Goal: Task Accomplishment & Management: Manage account settings

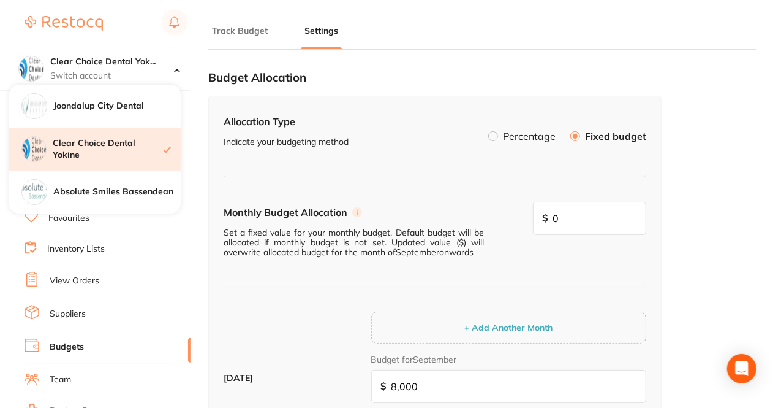
click at [102, 162] on div "Clear Choice Dental Yokine" at bounding box center [95, 148] width 172 height 43
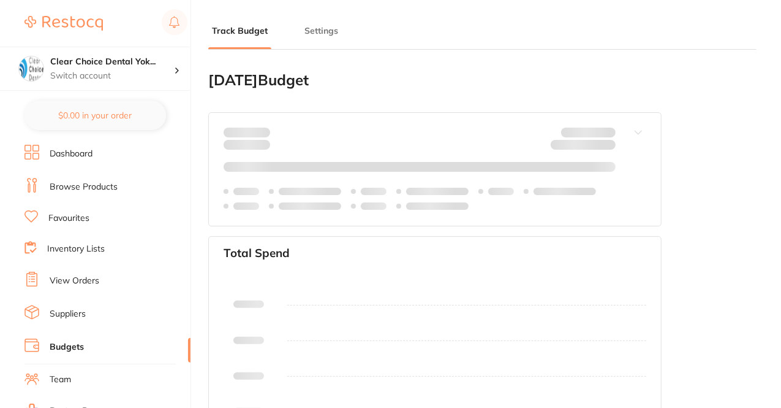
type input "8,000"
type input "0.0"
type input "8,000"
